Goal: Task Accomplishment & Management: Complete application form

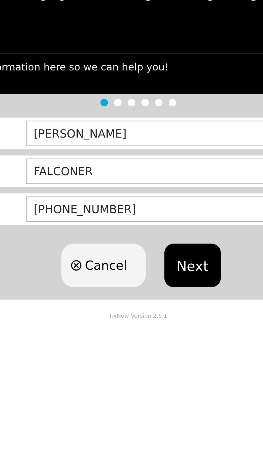
click at [161, 165] on button "Next" at bounding box center [158, 166] width 28 height 21
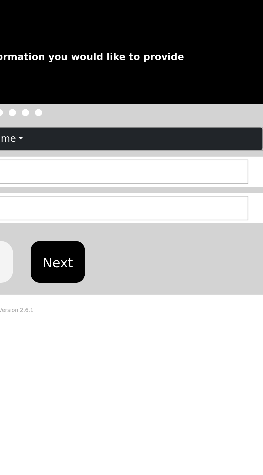
click at [160, 193] on button "Next" at bounding box center [158, 191] width 28 height 21
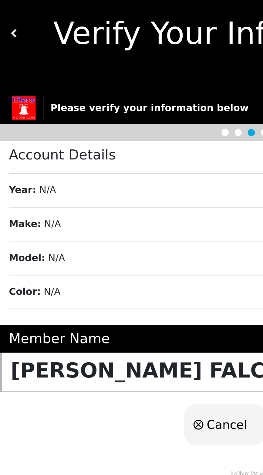
click at [84, 113] on div "Year : N/A" at bounding box center [133, 111] width 256 height 7
click at [70, 111] on div "Year : N/A" at bounding box center [133, 111] width 256 height 7
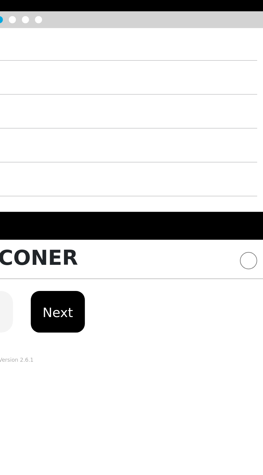
click at [254, 208] on input "radio" at bounding box center [255, 205] width 9 height 9
radio input "true"
click at [164, 229] on button "Next" at bounding box center [158, 231] width 28 height 21
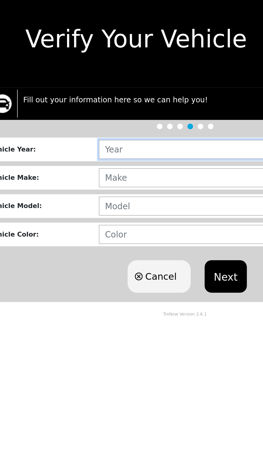
click at [133, 104] on input "text" at bounding box center [166, 103] width 183 height 12
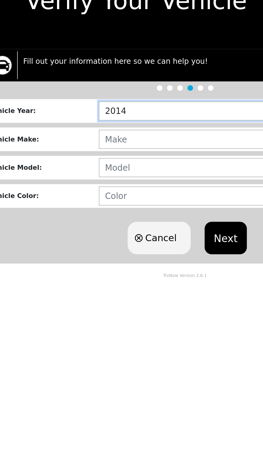
type input "2014"
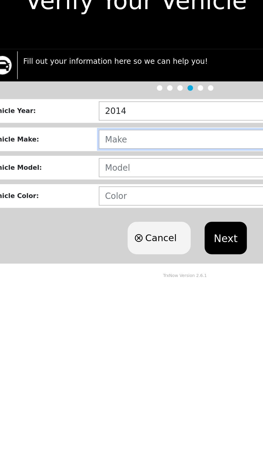
click at [130, 124] on input "text" at bounding box center [166, 122] width 183 height 12
type input "FORD"
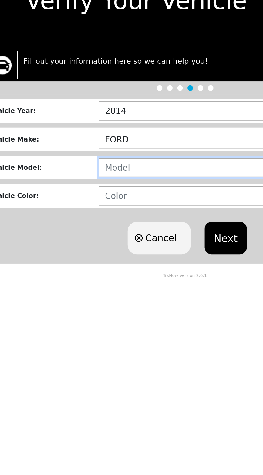
click at [121, 137] on input "text" at bounding box center [166, 140] width 183 height 12
type input "EXPL"
type input "EXPLORER"
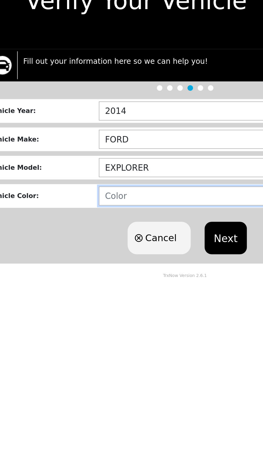
click at [119, 157] on input "text" at bounding box center [166, 159] width 183 height 12
type input "GREEN"
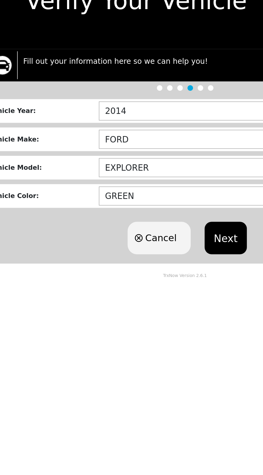
click at [157, 186] on button "Next" at bounding box center [158, 186] width 28 height 21
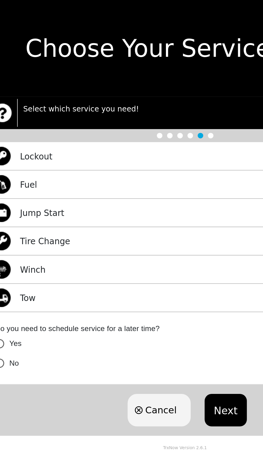
click at [116, 105] on div "Lockout Select" at bounding box center [131, 102] width 263 height 19
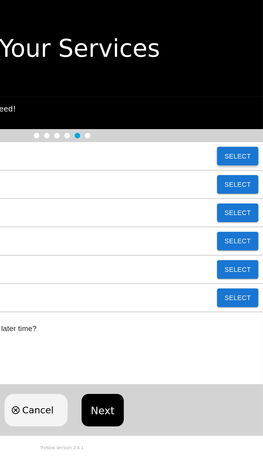
click at [251, 101] on button "Select" at bounding box center [246, 102] width 27 height 12
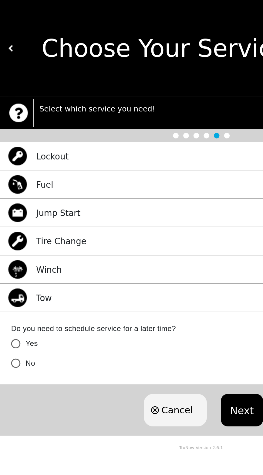
click at [11, 238] on input "No" at bounding box center [10, 237] width 13 height 13
radio input "false"
click at [158, 270] on button "Next" at bounding box center [158, 267] width 28 height 21
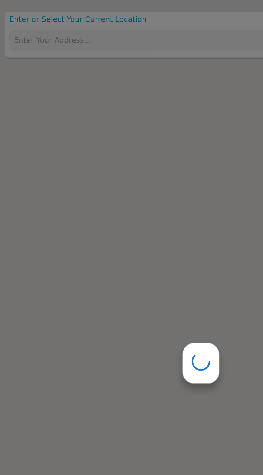
type input "[STREET_ADDRESS]"
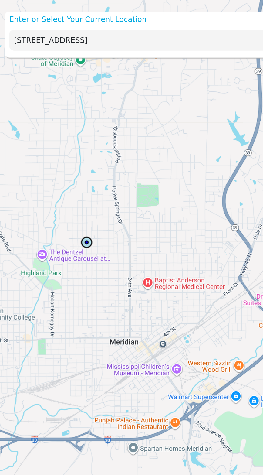
click at [133, 27] on input "[STREET_ADDRESS]" at bounding box center [118, 26] width 225 height 14
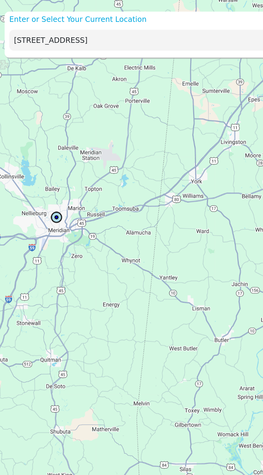
click at [152, 24] on input "[STREET_ADDRESS]" at bounding box center [118, 26] width 225 height 14
click at [148, 18] on div "[STREET_ADDRESS]" at bounding box center [128, 26] width 250 height 20
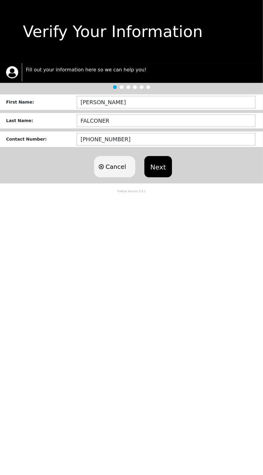
click at [161, 160] on button "Next" at bounding box center [158, 166] width 28 height 21
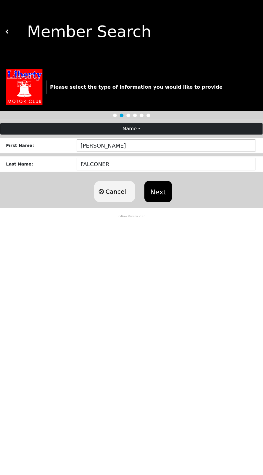
click at [157, 194] on button "Next" at bounding box center [158, 191] width 28 height 21
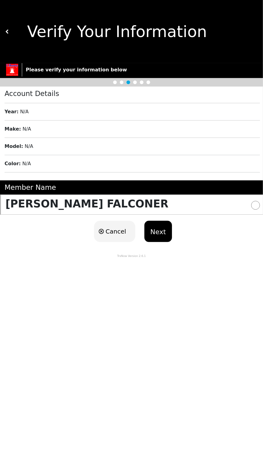
click at [168, 237] on button "Next" at bounding box center [158, 231] width 28 height 21
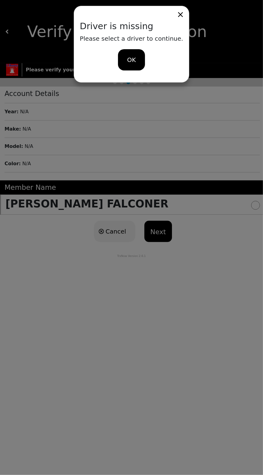
click at [225, 203] on div "Driver is missing Please select a driver to continue. OK" at bounding box center [131, 237] width 263 height 475
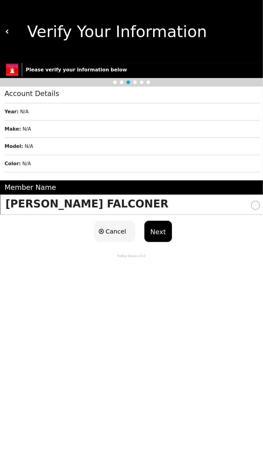
click at [253, 205] on input "radio" at bounding box center [255, 205] width 9 height 9
radio input "true"
click at [165, 233] on button "Next" at bounding box center [158, 231] width 28 height 21
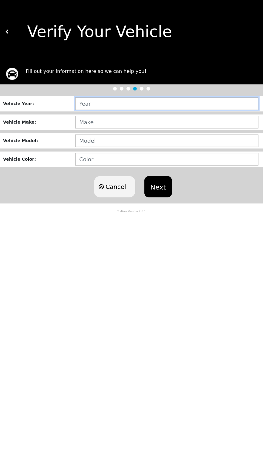
click at [167, 105] on input "text" at bounding box center [166, 103] width 183 height 12
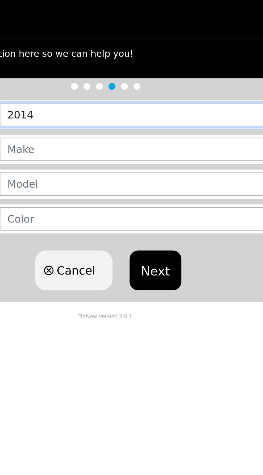
type input "2014"
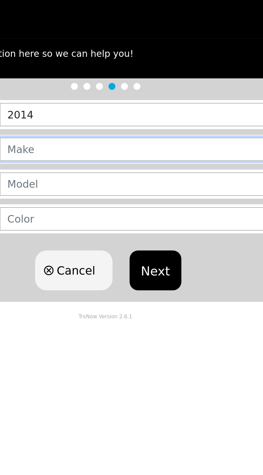
click at [150, 119] on input "text" at bounding box center [166, 122] width 183 height 12
type input "FORD"
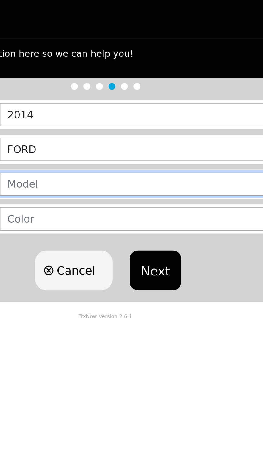
click at [166, 143] on input "text" at bounding box center [166, 140] width 183 height 12
type input "EXPLORER"
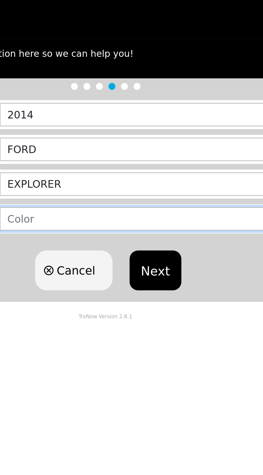
click at [160, 160] on input "text" at bounding box center [166, 159] width 183 height 12
type input "GREEN"
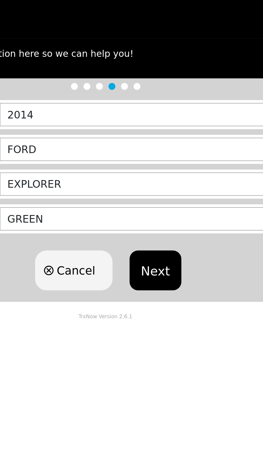
click at [161, 185] on button "Next" at bounding box center [158, 186] width 28 height 21
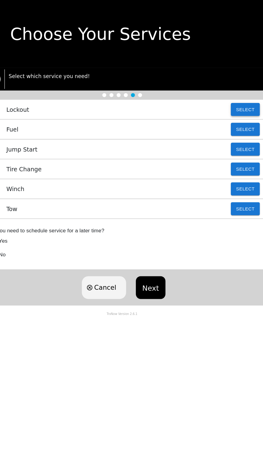
click at [247, 102] on button "Select" at bounding box center [246, 102] width 27 height 12
click at [164, 263] on button "Next" at bounding box center [158, 267] width 28 height 21
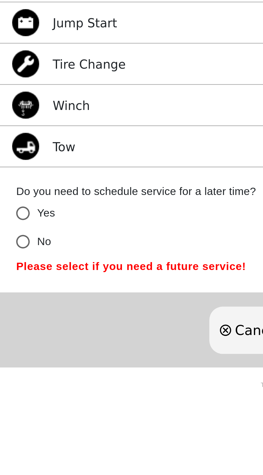
click at [11, 236] on input "No" at bounding box center [10, 237] width 13 height 13
radio input "false"
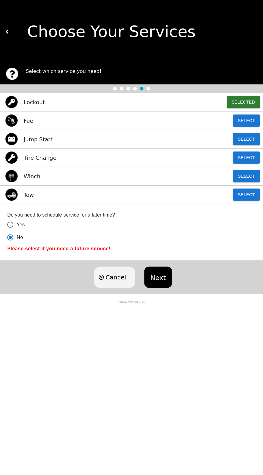
click at [161, 276] on button "Next" at bounding box center [158, 276] width 28 height 21
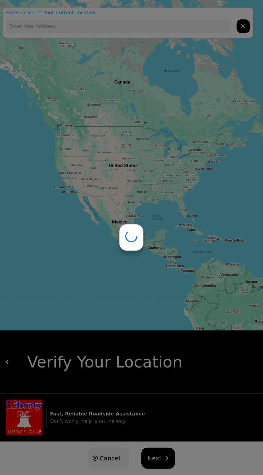
type input "[STREET_ADDRESS]"
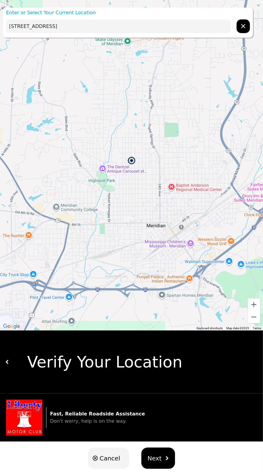
click at [164, 460] on button "Next" at bounding box center [158, 457] width 34 height 21
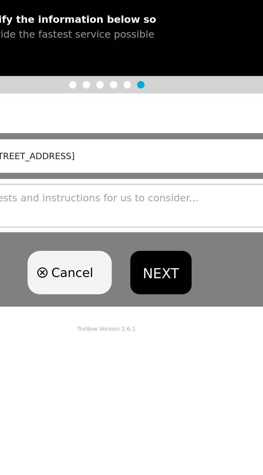
click at [158, 207] on button "NEXT" at bounding box center [158, 207] width 30 height 21
